Goal: Task Accomplishment & Management: Use online tool/utility

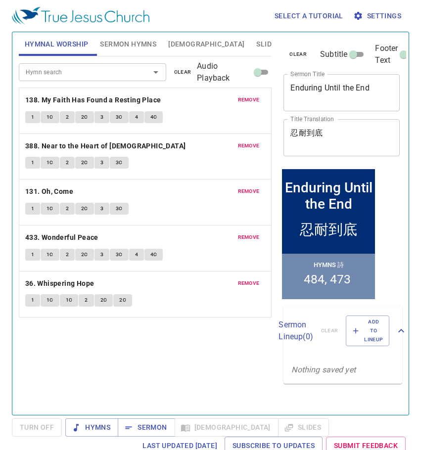
click at [245, 101] on span "remove" at bounding box center [249, 99] width 22 height 9
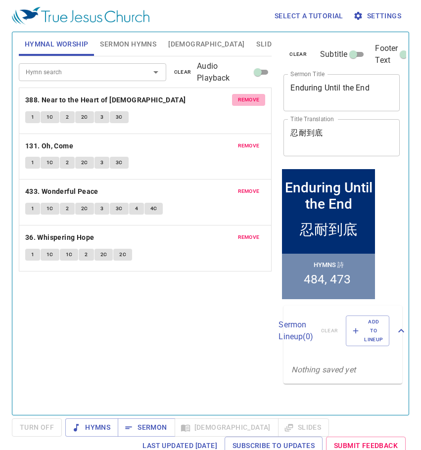
click at [245, 101] on span "remove" at bounding box center [249, 99] width 22 height 9
click at [245, 141] on span "remove" at bounding box center [249, 145] width 22 height 9
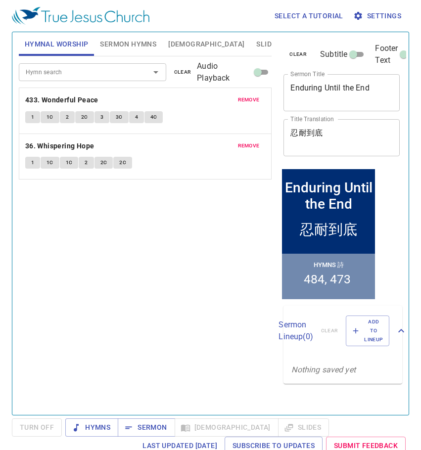
click at [245, 101] on span "remove" at bounding box center [249, 99] width 22 height 9
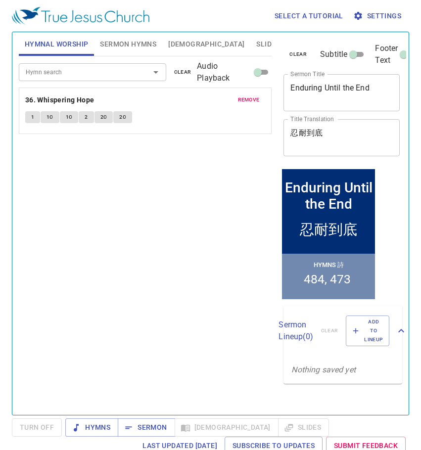
click at [245, 101] on span "remove" at bounding box center [249, 99] width 22 height 9
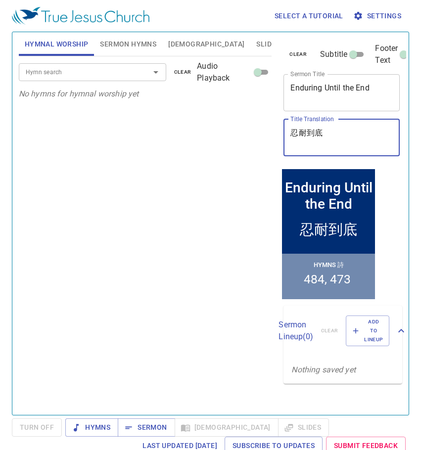
drag, startPoint x: 340, startPoint y: 140, endPoint x: 257, endPoint y: 139, distance: 83.0
click at [257, 139] on div "Hymnal Worship Sermon Hymns Bible Slides Hymn search Hymn search clear Audio Pl…" at bounding box center [210, 219] width 391 height 383
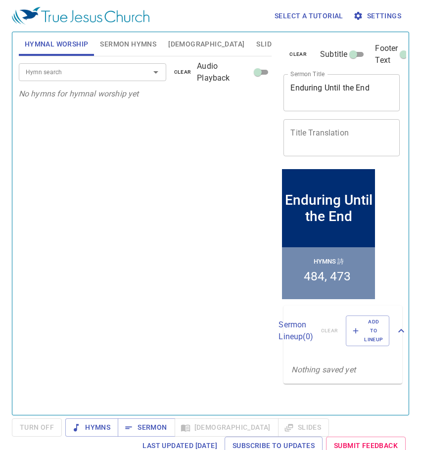
drag, startPoint x: 377, startPoint y: 81, endPoint x: 350, endPoint y: 84, distance: 26.4
click at [350, 84] on div "Enduring Until the End x Sermon Title" at bounding box center [341, 92] width 116 height 37
drag, startPoint x: 378, startPoint y: 94, endPoint x: 274, endPoint y: 88, distance: 104.0
click at [274, 88] on div "Hymnal Worship Sermon Hymns Bible Slides Hymn search Hymn search clear Audio Pl…" at bounding box center [210, 219] width 391 height 383
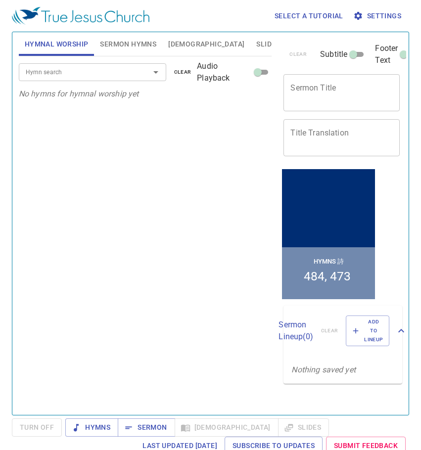
click at [120, 43] on span "Sermon Hymns" at bounding box center [128, 44] width 56 height 12
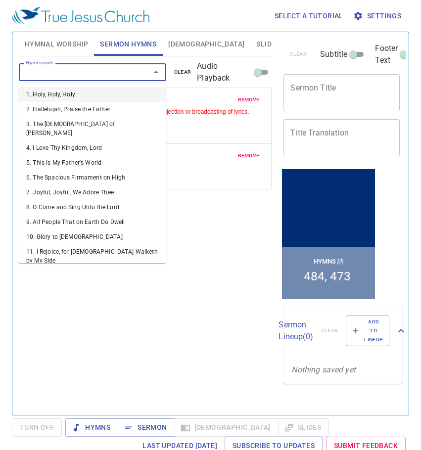
click at [110, 68] on input "Hymn search" at bounding box center [78, 71] width 112 height 11
click at [257, 97] on span "remove" at bounding box center [249, 99] width 22 height 9
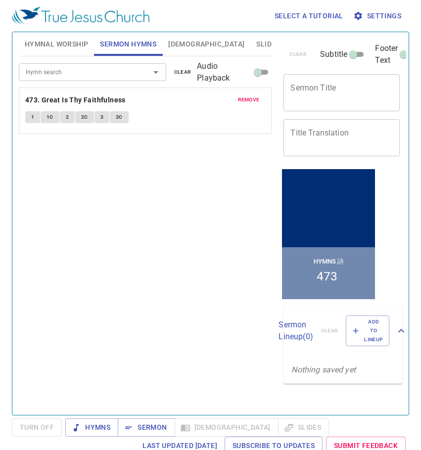
click at [257, 97] on span "remove" at bounding box center [249, 99] width 22 height 9
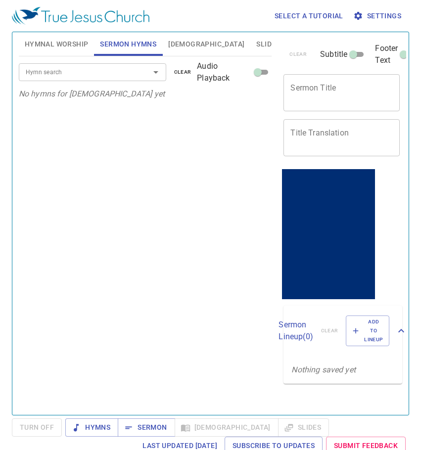
click at [116, 63] on div "Hymn search Hymn search clear Audio Playback" at bounding box center [145, 72] width 253 height 32
click at [116, 67] on input "Hymn search" at bounding box center [78, 71] width 112 height 11
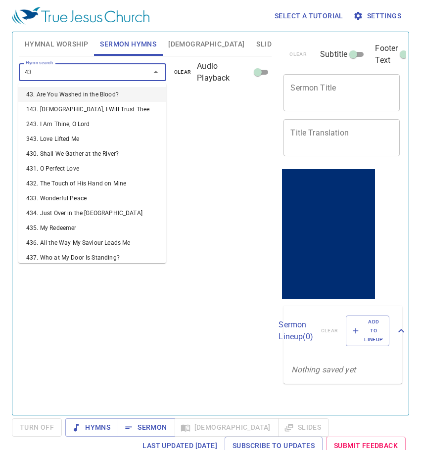
type input "436"
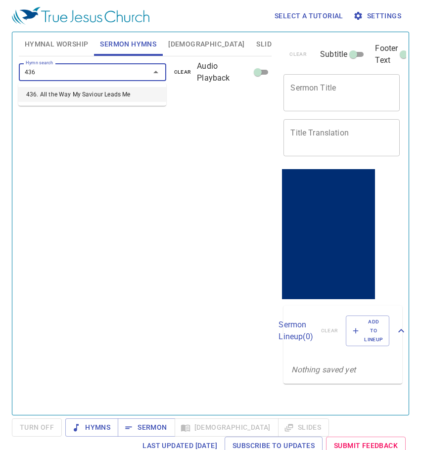
click at [116, 90] on li "436. All the Way My Saviour Leads Me" at bounding box center [92, 94] width 148 height 15
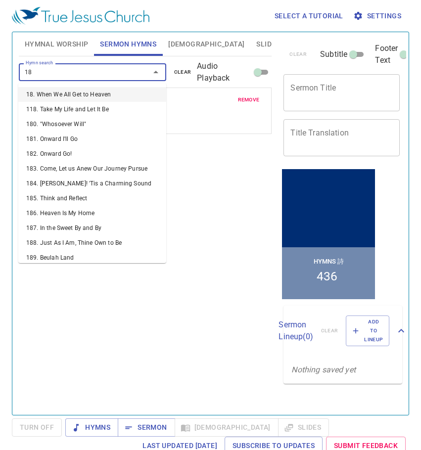
type input "181"
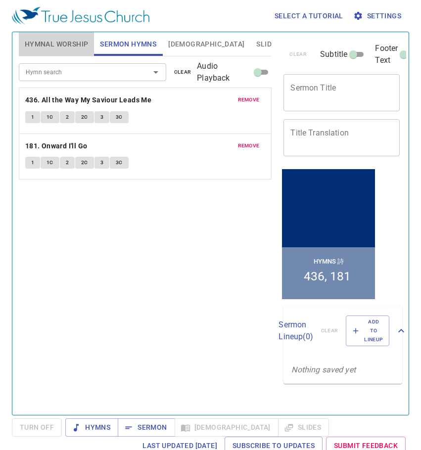
click at [54, 47] on span "Hymnal Worship" at bounding box center [57, 44] width 64 height 12
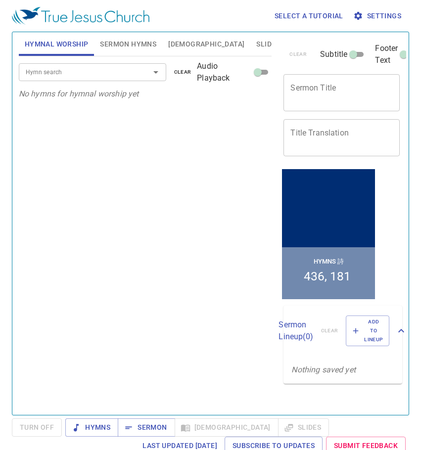
click at [46, 76] on input "Hymn search" at bounding box center [78, 71] width 112 height 11
click at [82, 71] on input "Hymn search" at bounding box center [78, 71] width 112 height 11
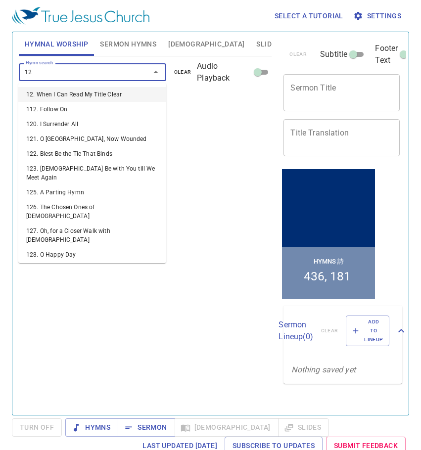
type input "127"
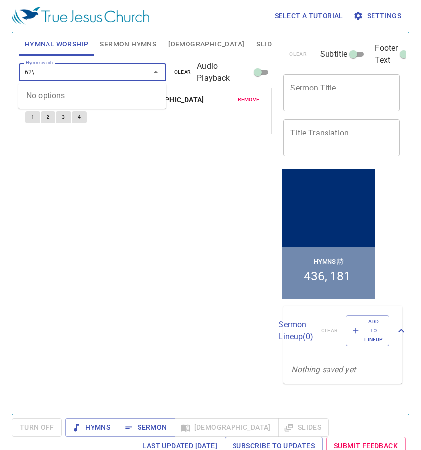
type input "62"
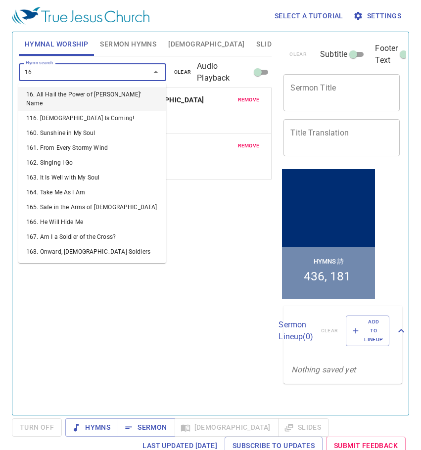
type input "165"
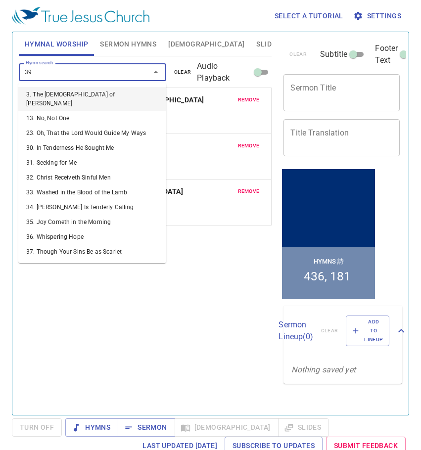
type input "390"
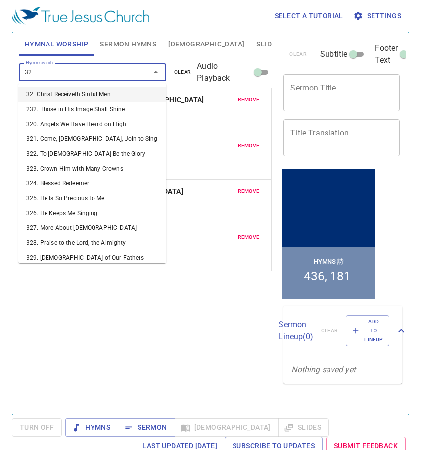
type input "325"
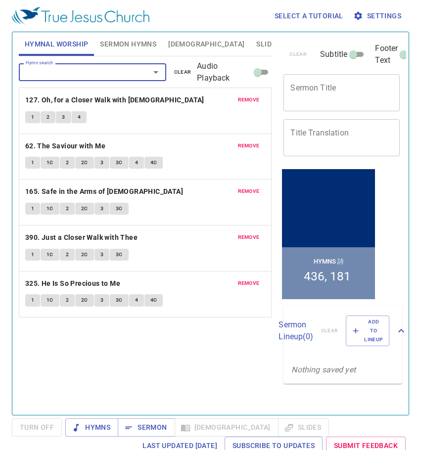
click at [127, 44] on span "Sermon Hymns" at bounding box center [128, 44] width 56 height 12
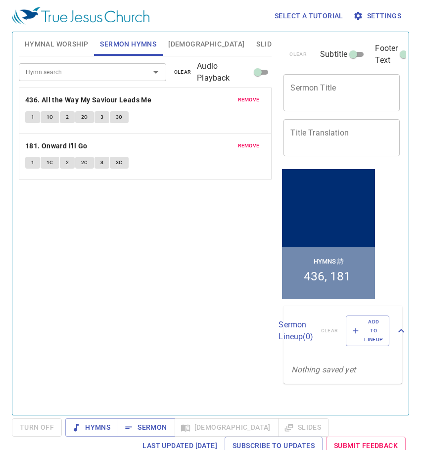
click at [316, 90] on textarea "Sermon Title" at bounding box center [341, 92] width 102 height 19
paste textarea "Living With the Thorn"
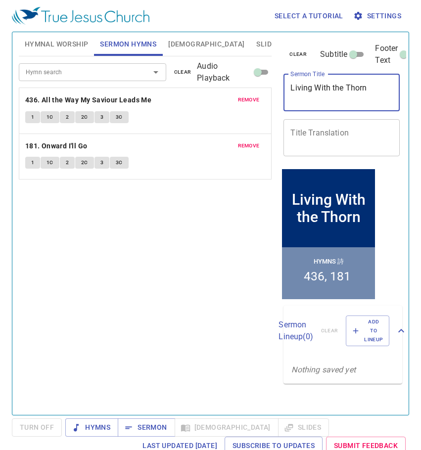
type textarea "Living With the Thorn"
click at [367, 116] on div "clear Subtitle Footer Text Sermon Title Living With the Thorn x Sermon Title Ti…" at bounding box center [340, 99] width 123 height 134
click at [353, 141] on textarea "Title Translation" at bounding box center [341, 137] width 102 height 19
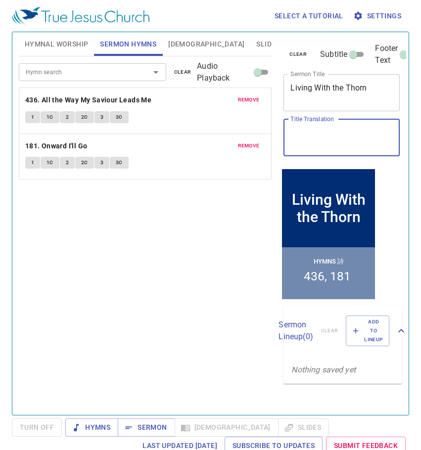
click at [312, 140] on textarea "Title Translation" at bounding box center [341, 137] width 102 height 19
paste textarea "刺"
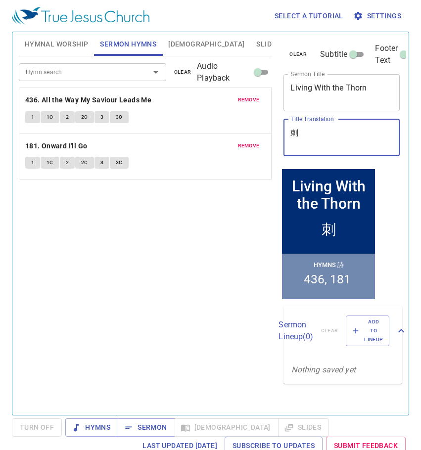
paste textarea "與"
drag, startPoint x: 309, startPoint y: 134, endPoint x: 299, endPoint y: 131, distance: 10.0
click at [299, 131] on textarea "刺與" at bounding box center [341, 137] width 102 height 19
click at [291, 133] on textarea "刺" at bounding box center [341, 137] width 102 height 19
paste textarea "與"
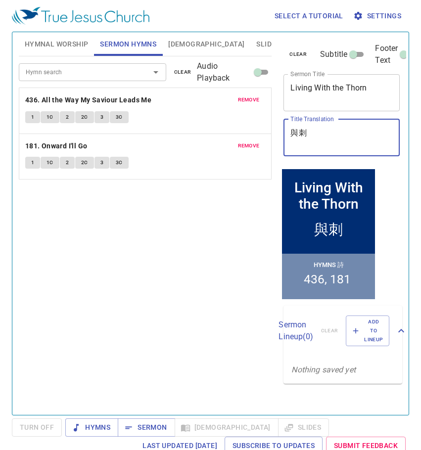
click at [336, 137] on textarea "與刺" at bounding box center [341, 137] width 102 height 19
paste textarea "共存"
type textarea "與刺共存"
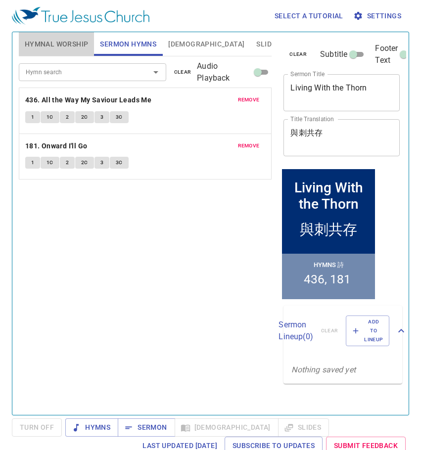
click at [21, 47] on button "Hymnal Worship" at bounding box center [57, 44] width 76 height 24
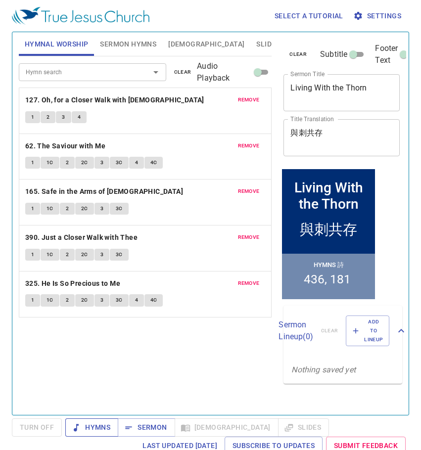
click at [90, 425] on span "Hymns" at bounding box center [91, 427] width 37 height 12
click at [93, 377] on div "Hymn search Hymn search clear Audio Playback remove 127. Oh, for a Closer Walk …" at bounding box center [145, 231] width 253 height 350
click at [187, 377] on div "Hymn search Hymn search clear Audio Playback remove 127. Oh, for a Closer Walk …" at bounding box center [145, 231] width 253 height 350
click at [130, 380] on div "Hymn search Hymn search clear Audio Playback remove 127. Oh, for a Closer Walk …" at bounding box center [145, 231] width 253 height 350
click at [200, 374] on div "Hymn search Hymn search clear Audio Playback remove 127. Oh, for a Closer Walk …" at bounding box center [145, 231] width 253 height 350
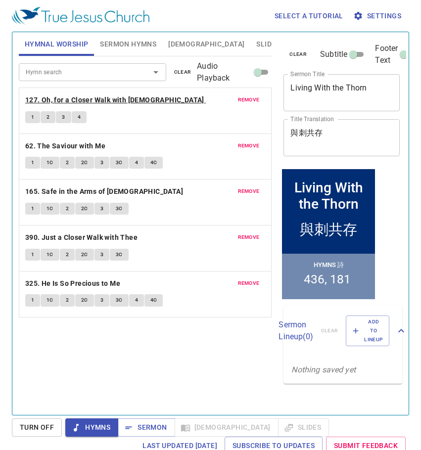
click at [131, 97] on b "127. Oh, for a Closer Walk with [DEMOGRAPHIC_DATA]" at bounding box center [114, 100] width 179 height 12
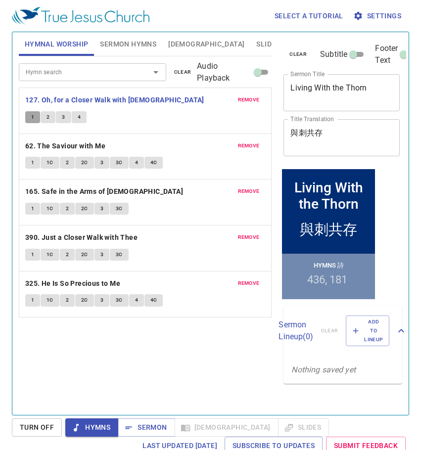
click at [36, 115] on button "1" at bounding box center [32, 117] width 15 height 12
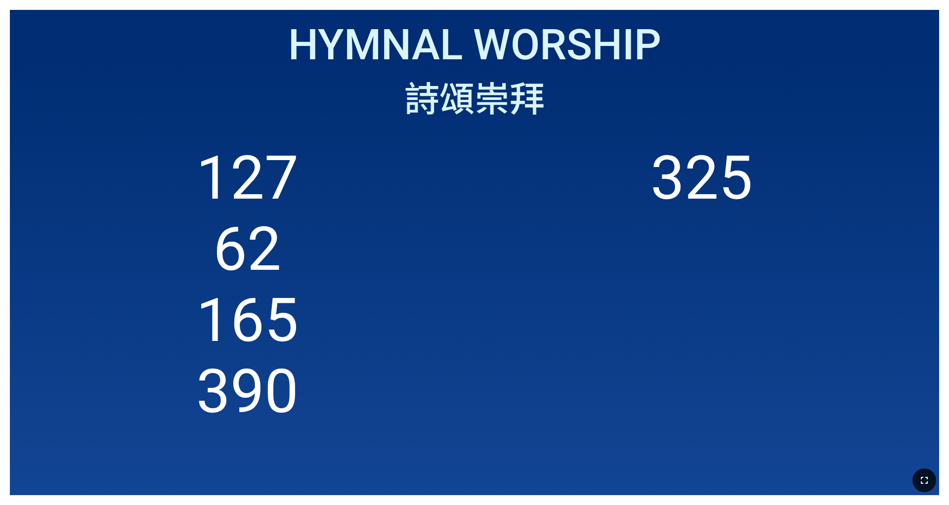
drag, startPoint x: 927, startPoint y: 478, endPoint x: 927, endPoint y: 507, distance: 28.2
click at [395, 315] on icon "button" at bounding box center [924, 480] width 7 height 7
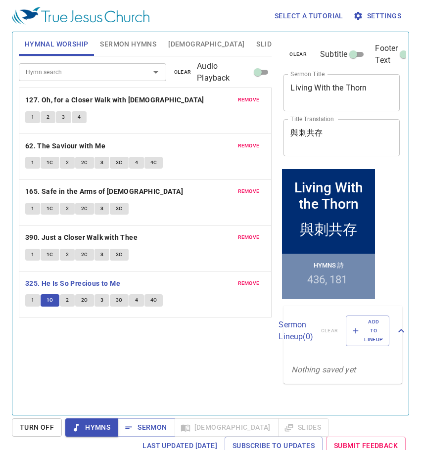
click at [135, 301] on span "4" at bounding box center [136, 300] width 3 height 9
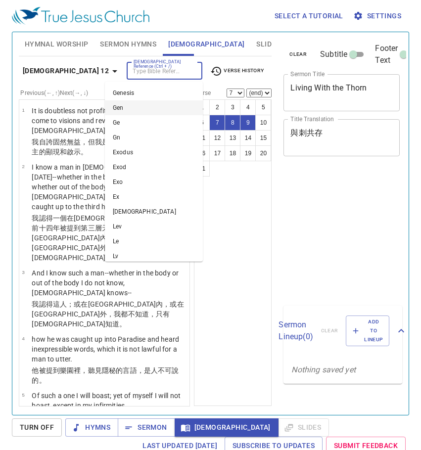
select select "3"
select select "7"
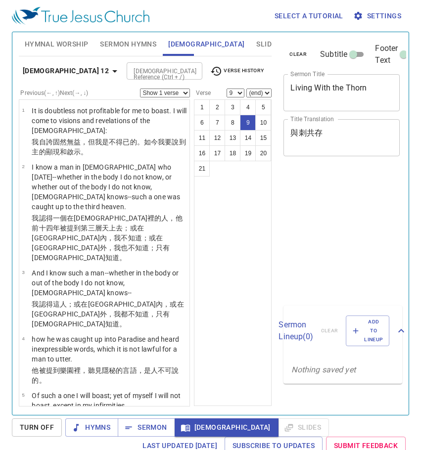
select select "9"
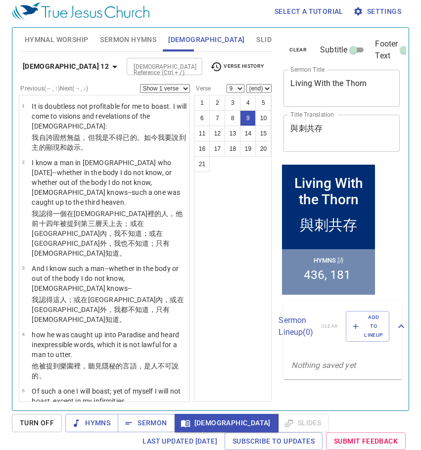
scroll to position [365, 0]
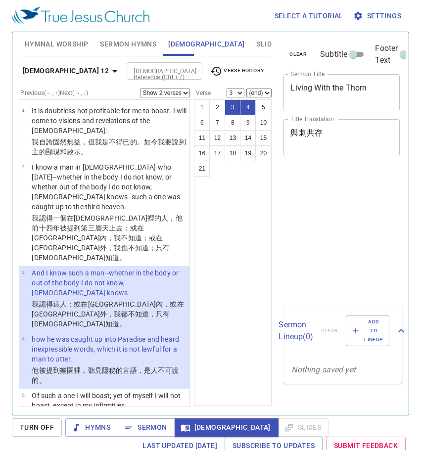
select select "2"
select select "3"
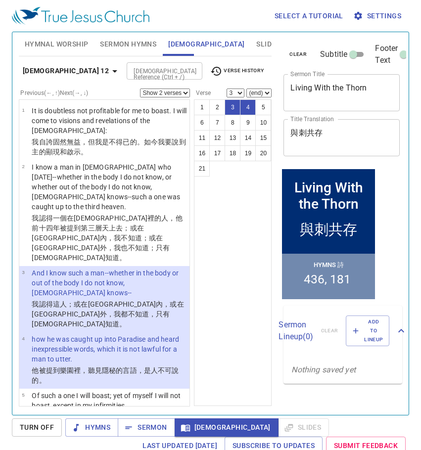
scroll to position [99, 0]
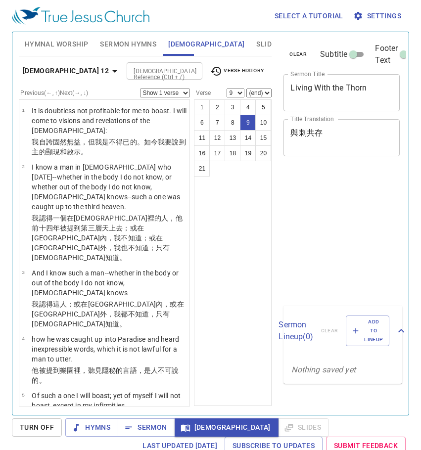
select select "9"
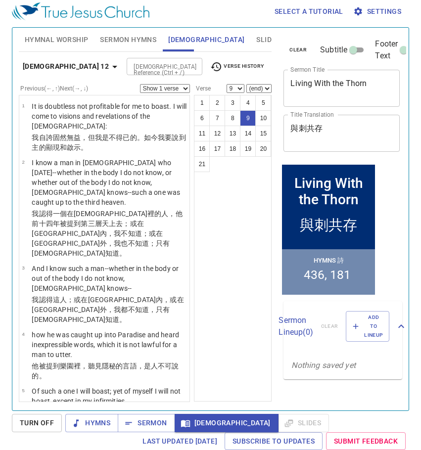
scroll to position [365, 0]
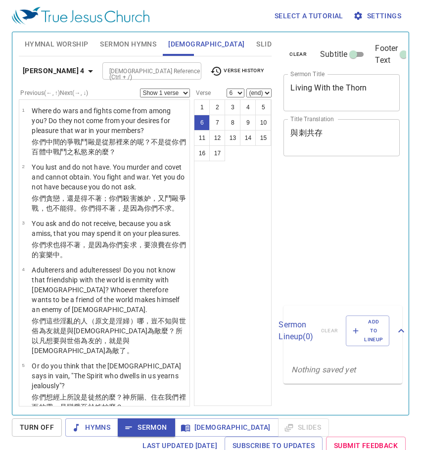
select select "6"
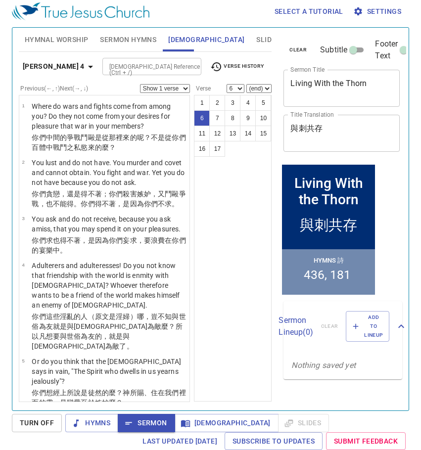
click at [138, 413] on p "But He gives more grace. Therefore He says: "[DEMOGRAPHIC_DATA] RESISTS THE PRO…" at bounding box center [109, 428] width 155 height 30
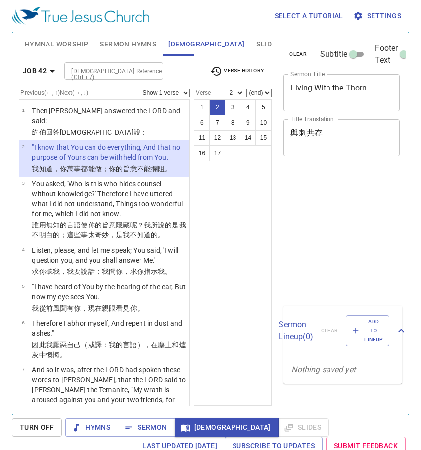
select select "2"
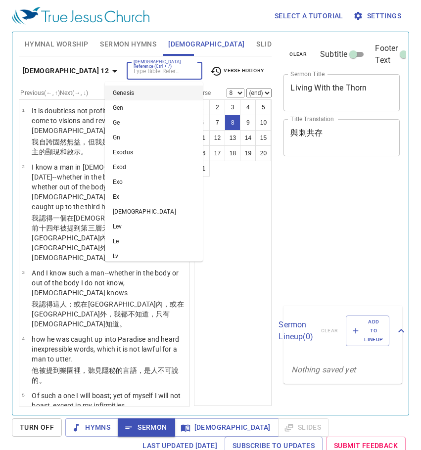
select select "8"
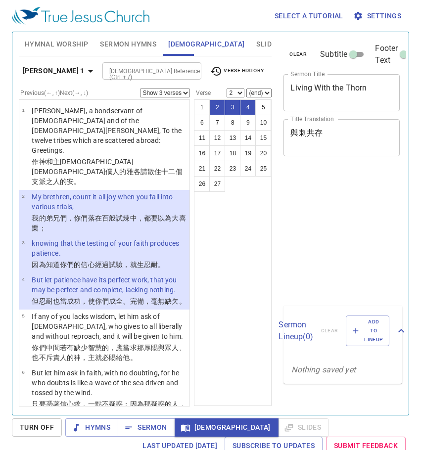
select select "3"
select select "2"
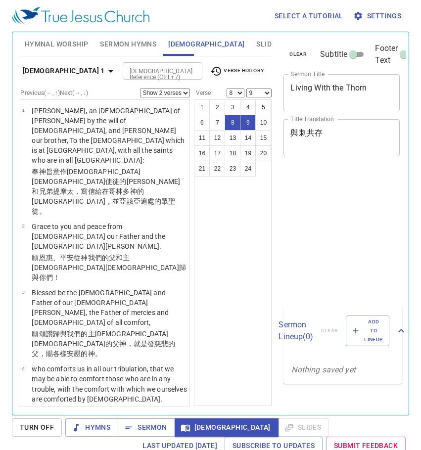
select select "2"
select select "8"
select select "9"
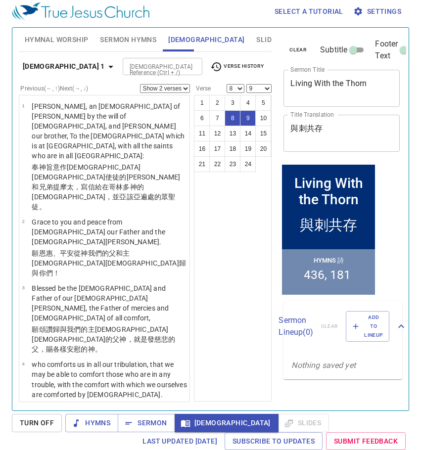
scroll to position [328, 0]
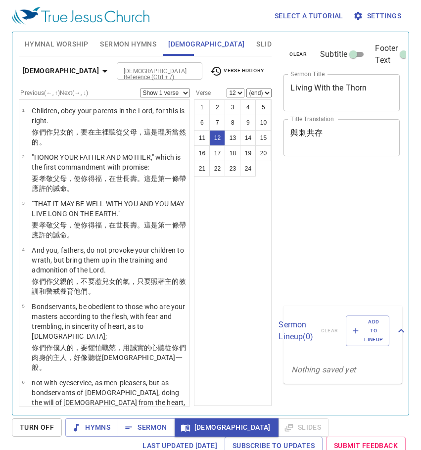
select select "12"
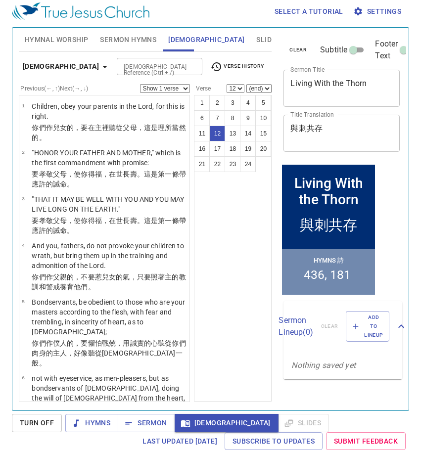
scroll to position [474, 0]
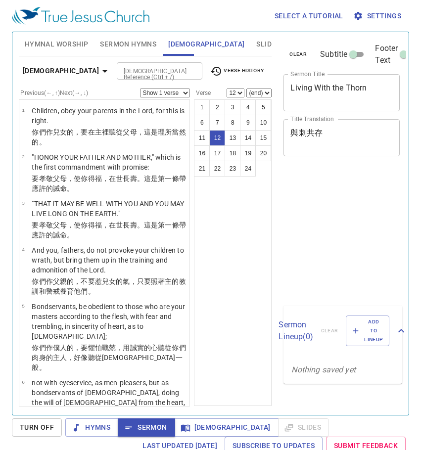
select select "12"
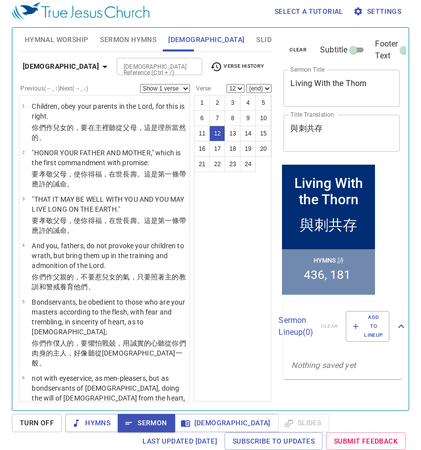
scroll to position [474, 0]
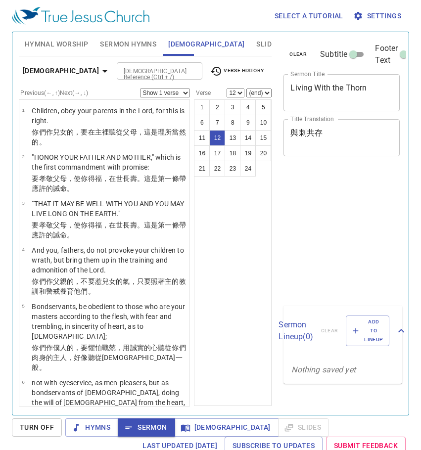
select select "12"
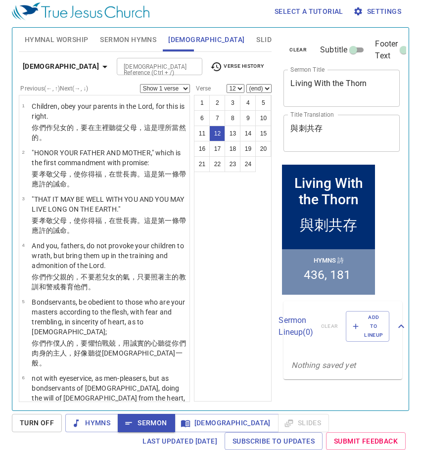
scroll to position [474, 0]
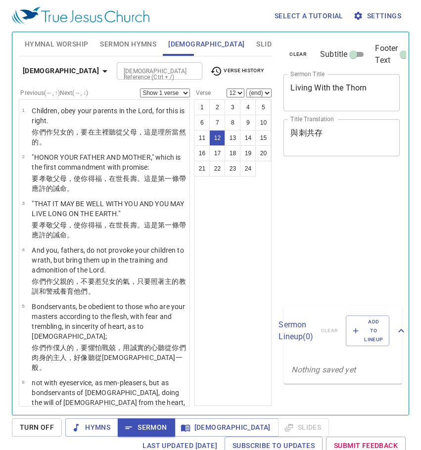
select select "12"
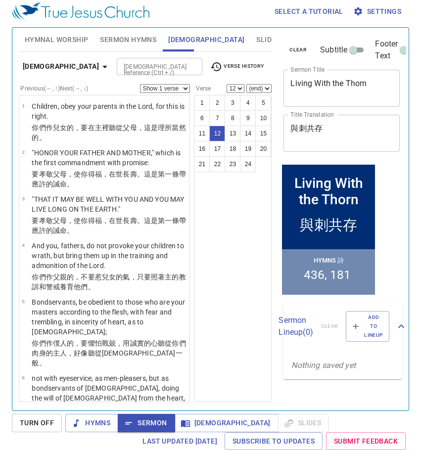
scroll to position [474, 0]
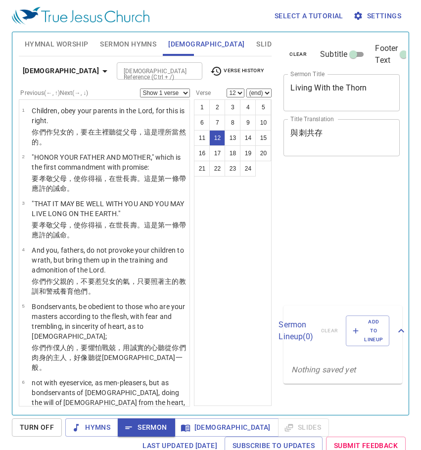
select select "12"
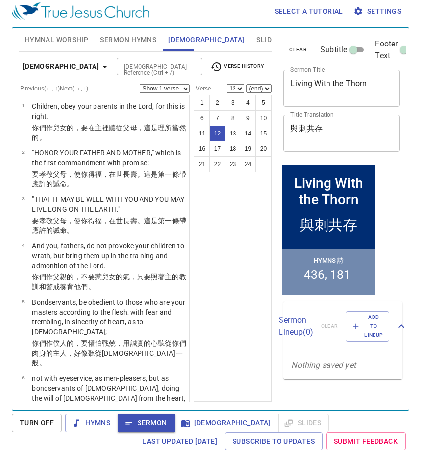
scroll to position [474, 0]
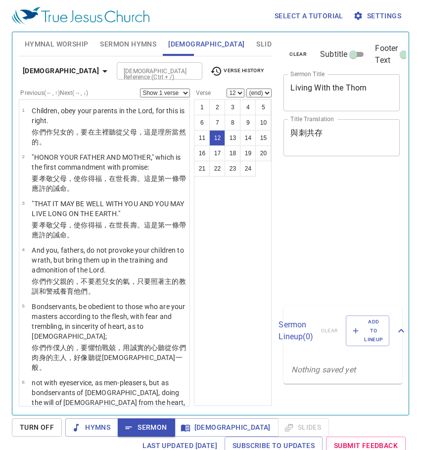
select select "12"
